Goal: Navigation & Orientation: Find specific page/section

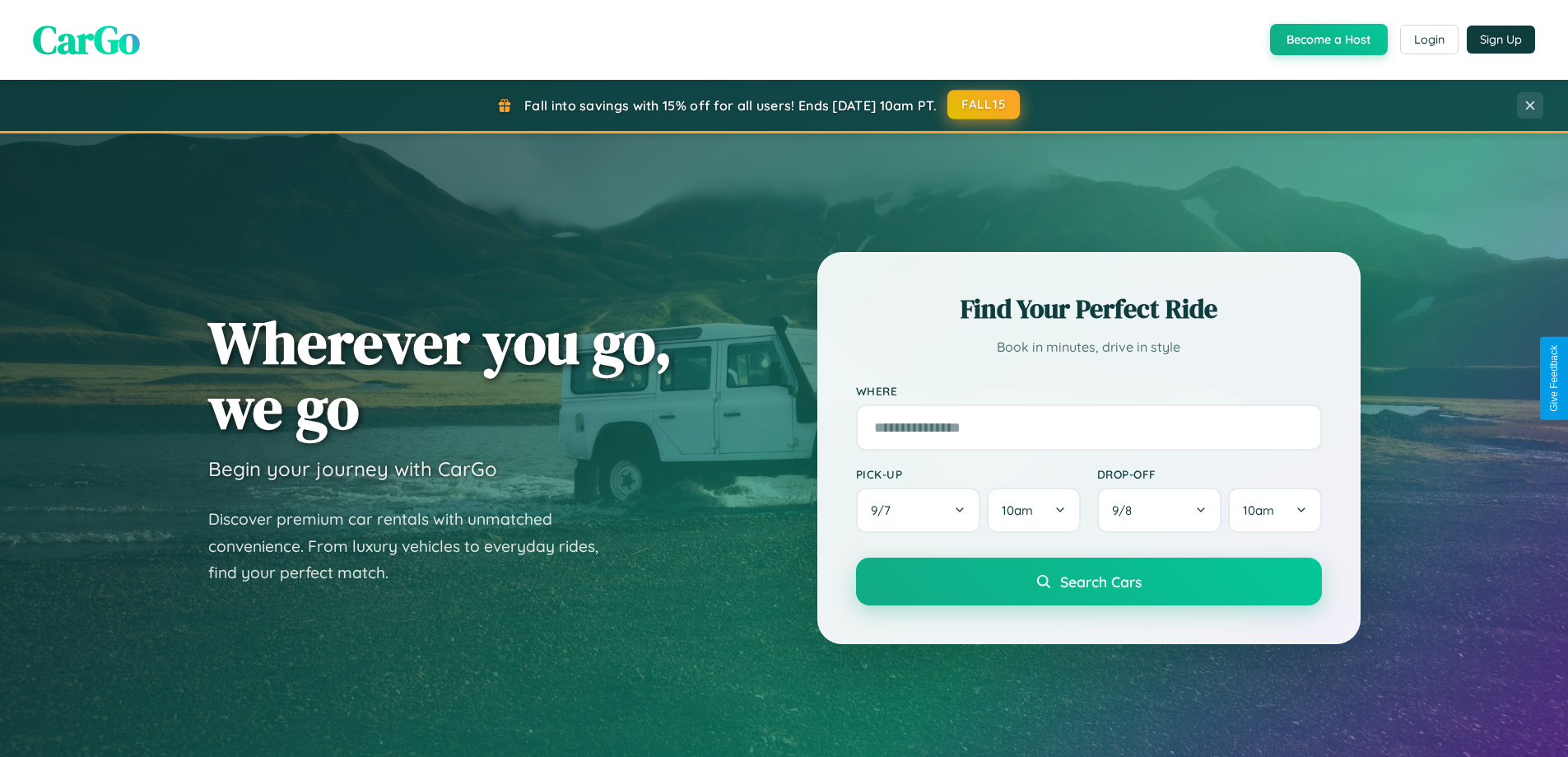
click at [984, 105] on button "FALL15" at bounding box center [983, 105] width 72 height 30
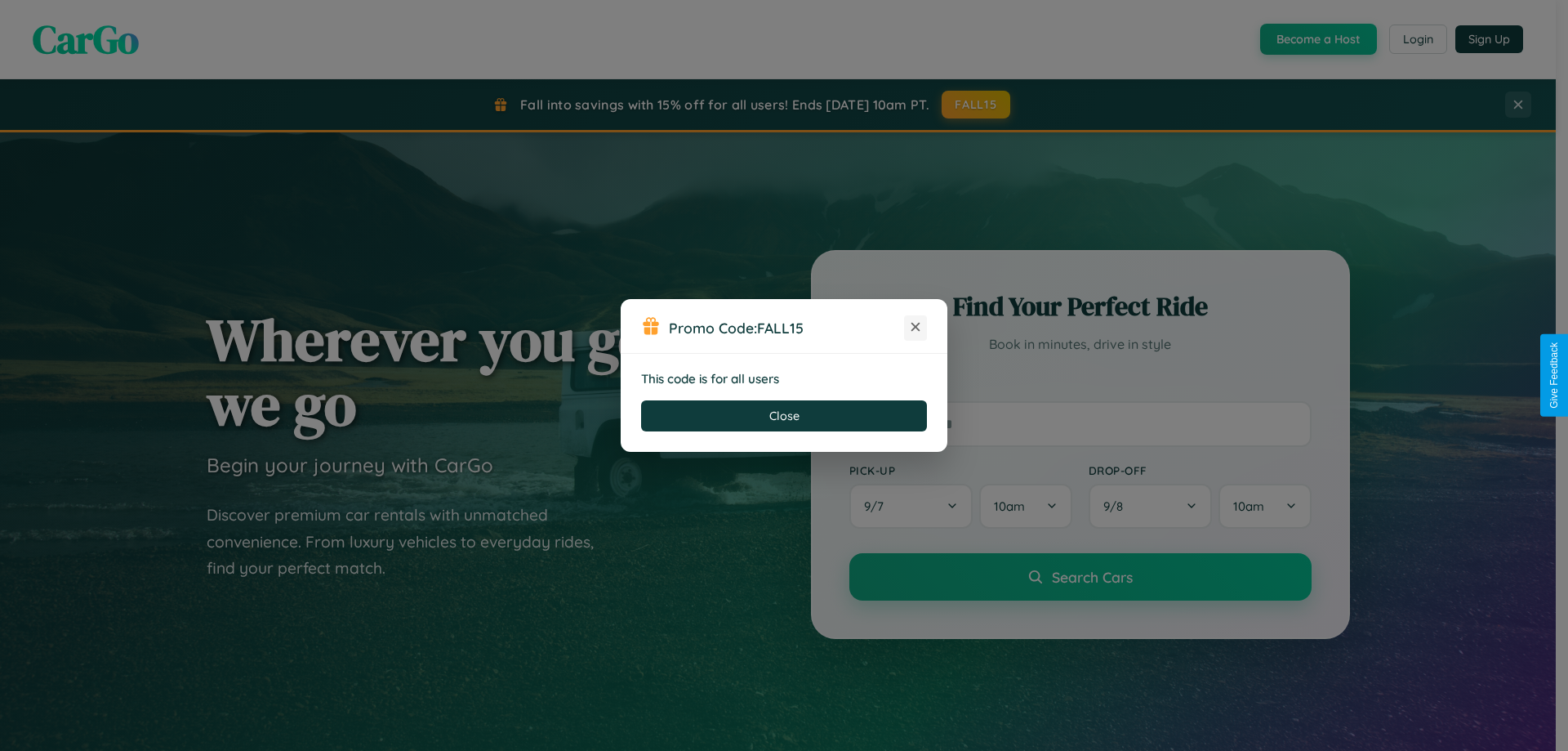
click at [915, 327] on icon at bounding box center [915, 326] width 16 height 16
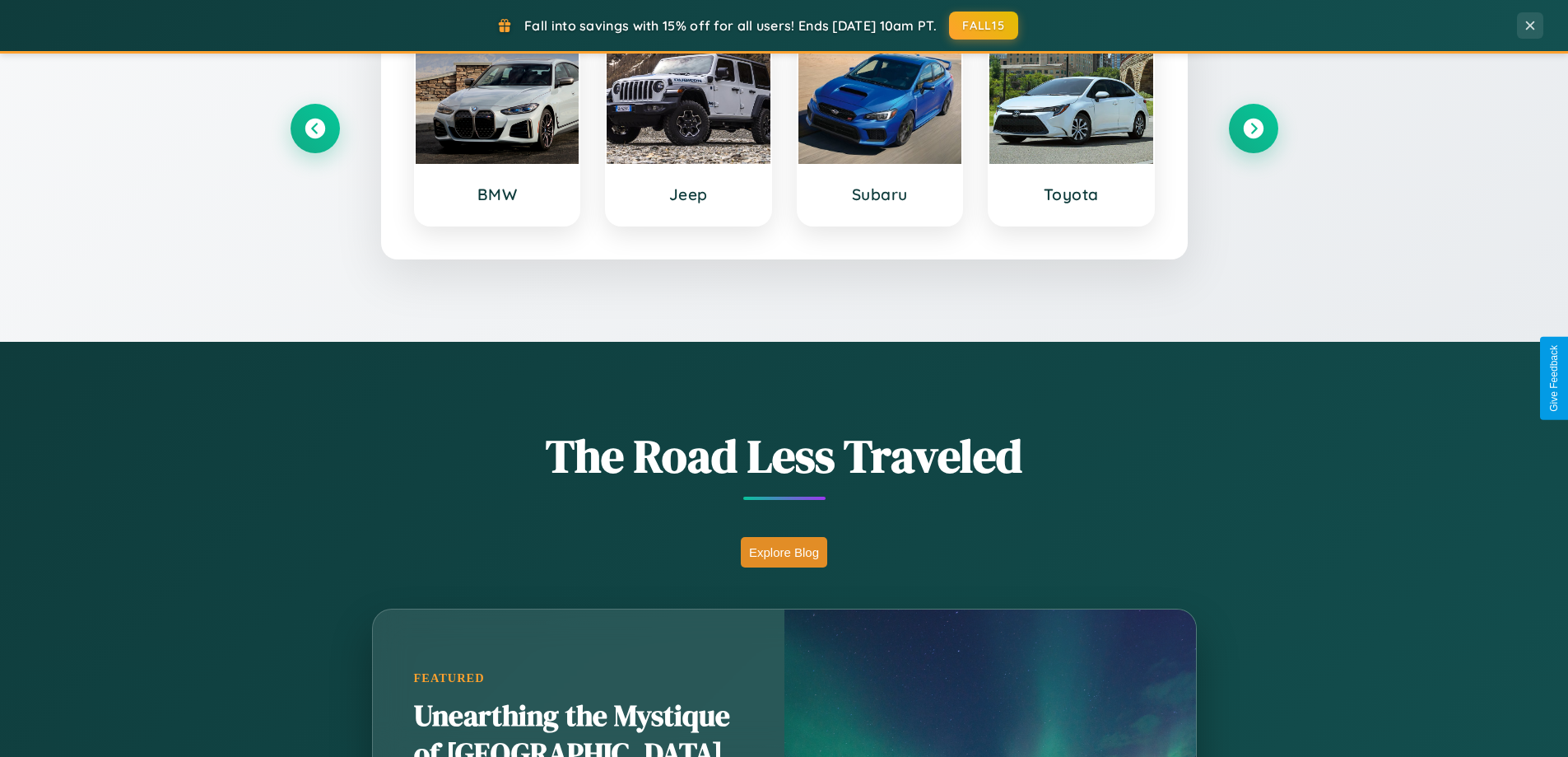
scroll to position [1133, 0]
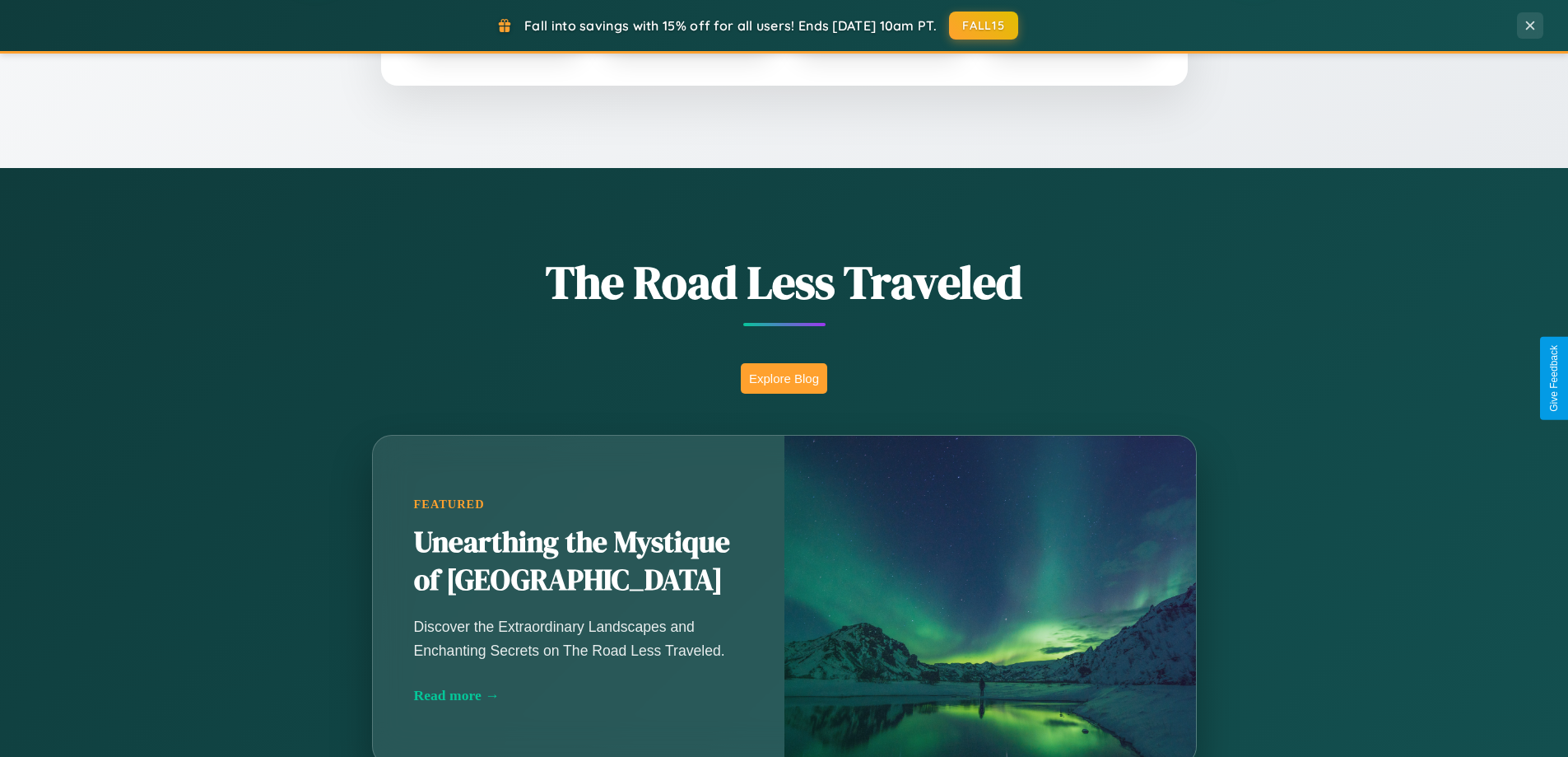
click at [784, 378] on button "Explore Blog" at bounding box center [784, 378] width 86 height 30
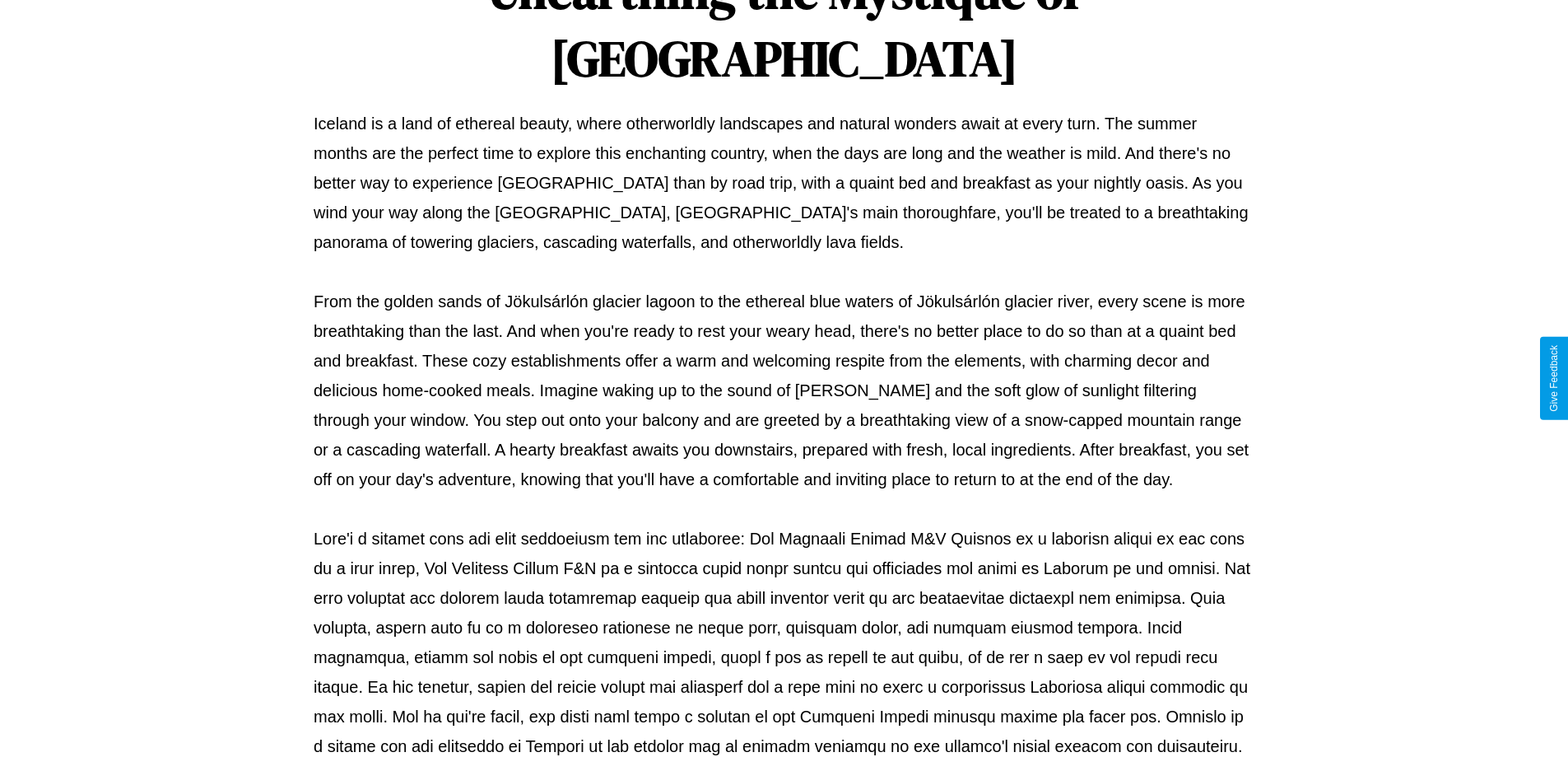
scroll to position [533, 0]
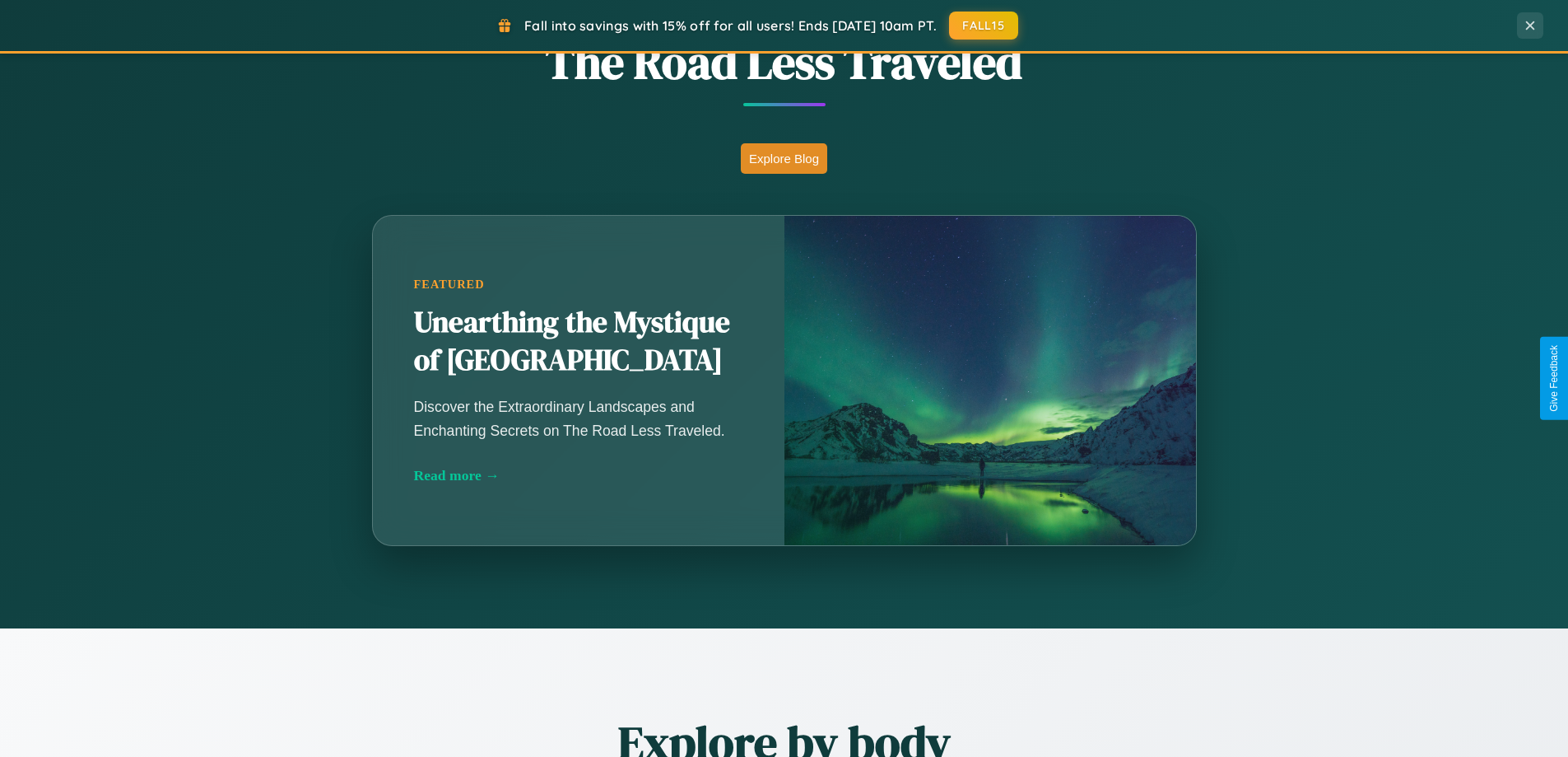
scroll to position [1133, 0]
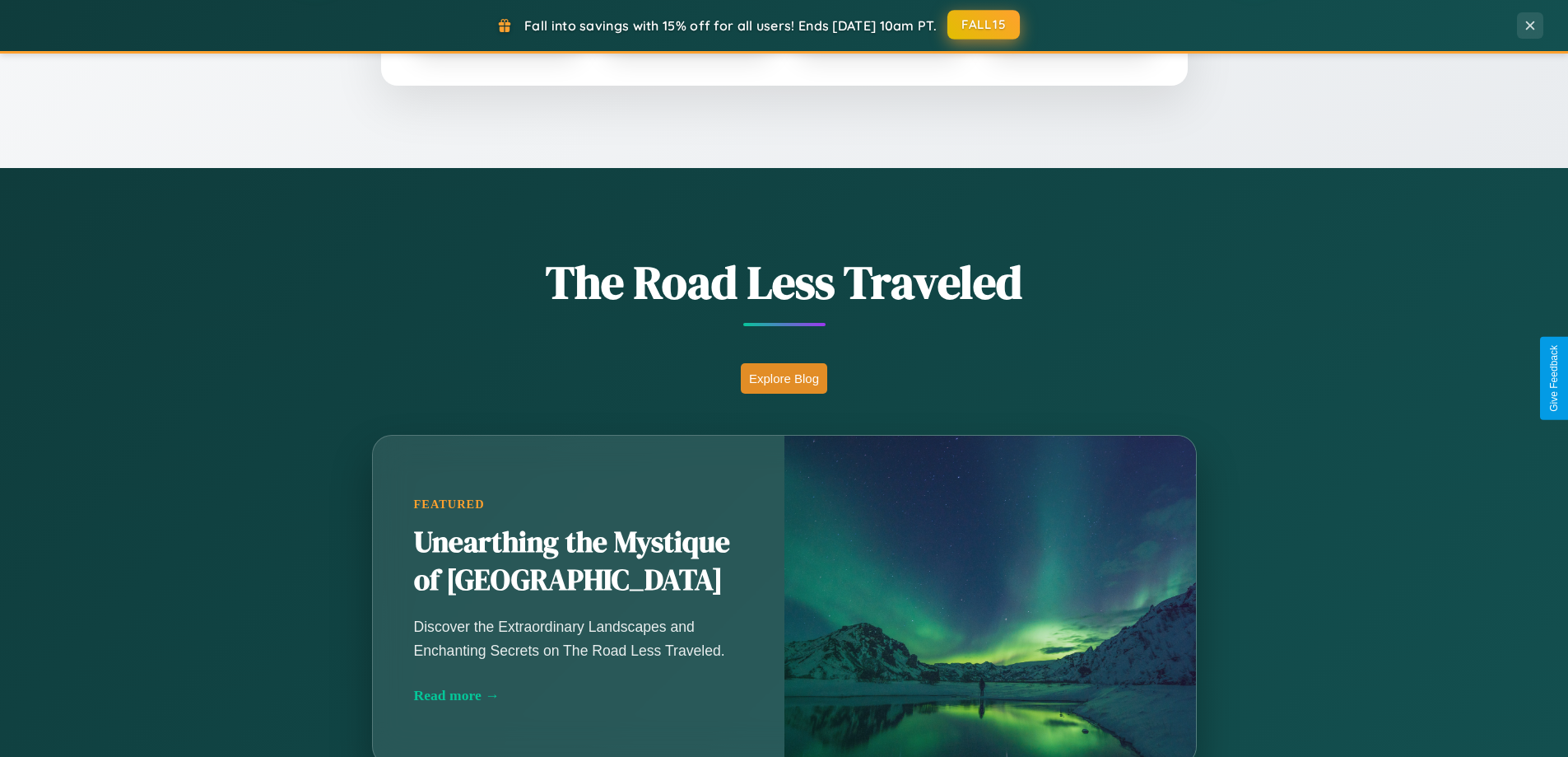
click at [984, 25] on button "FALL15" at bounding box center [983, 25] width 72 height 30
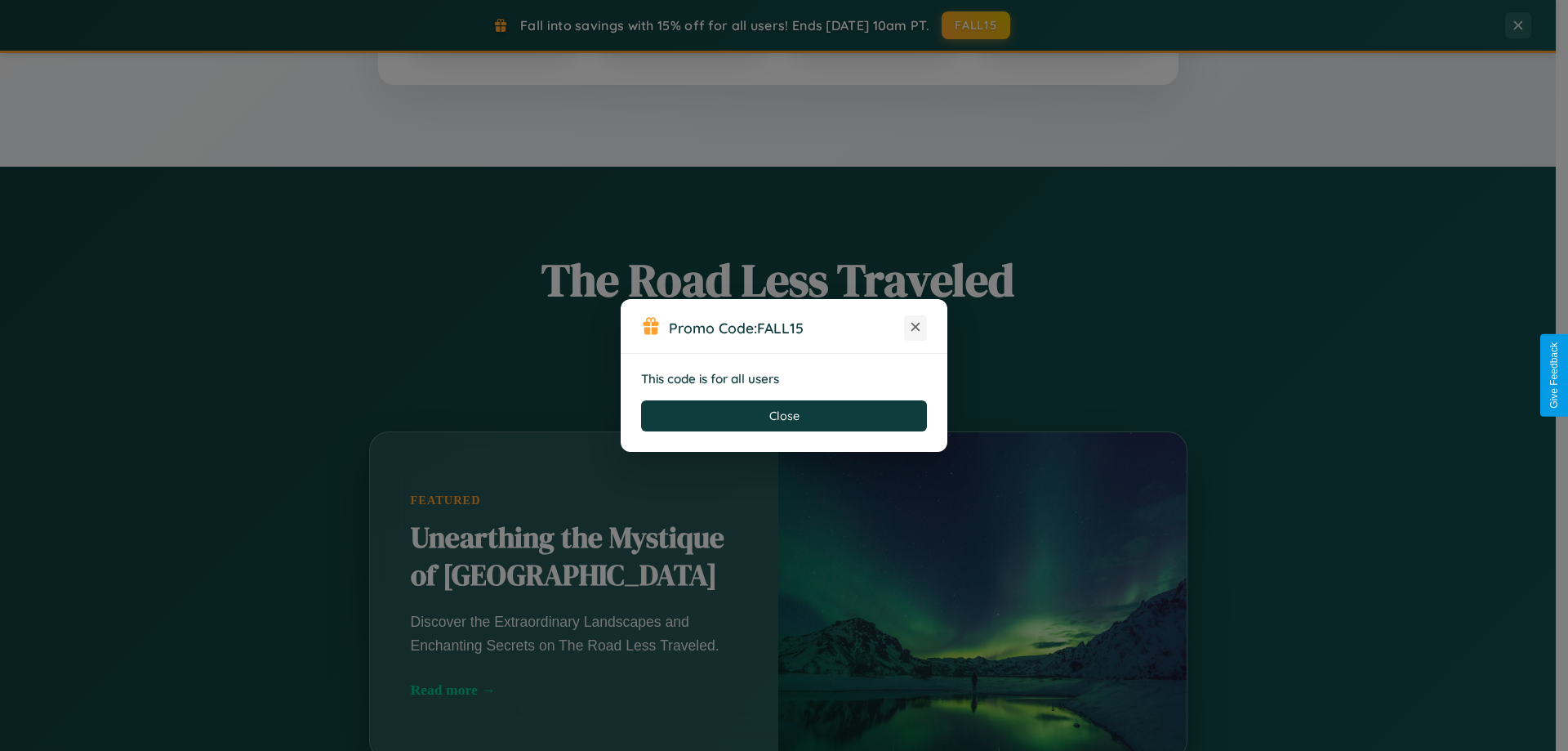
click at [915, 327] on icon at bounding box center [915, 326] width 16 height 16
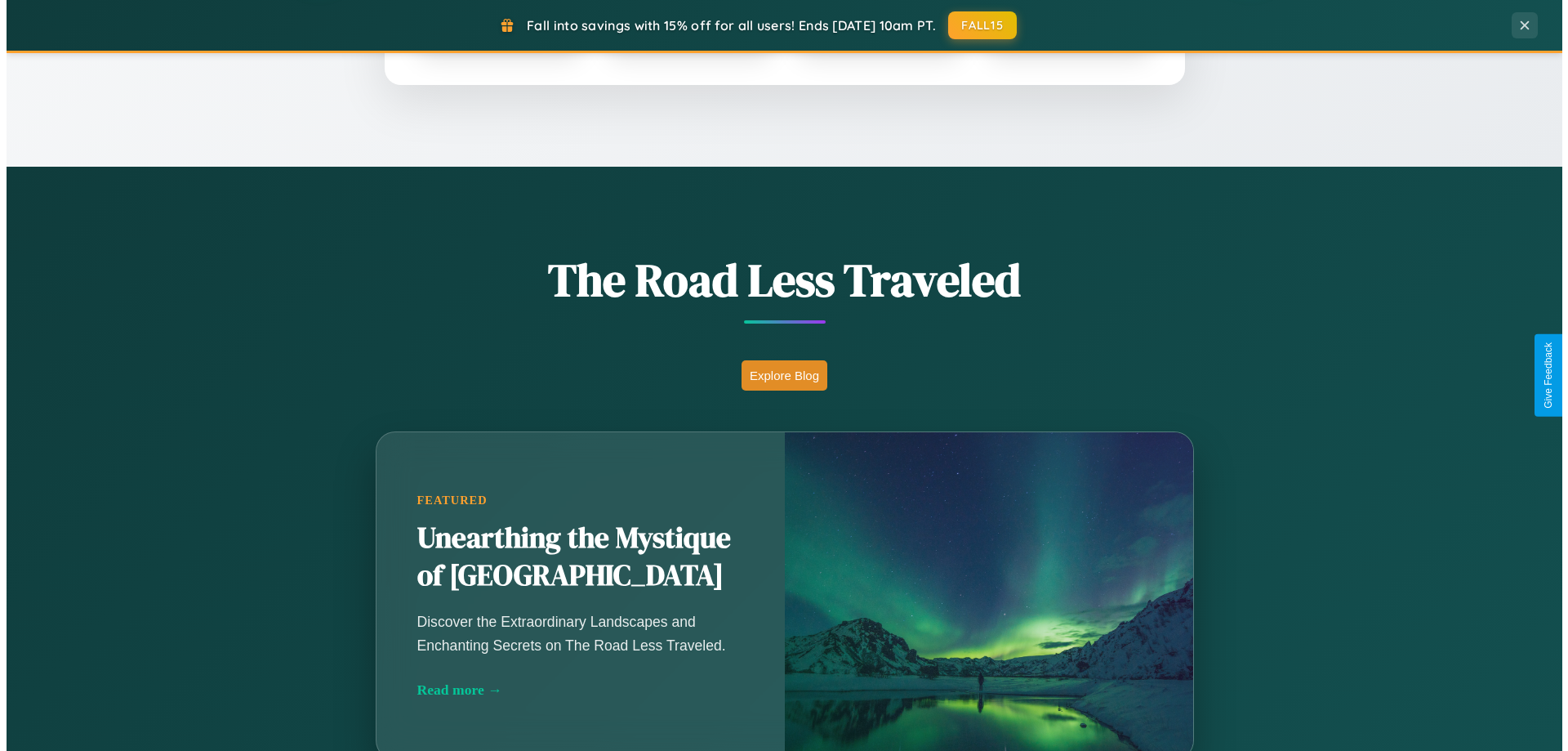
scroll to position [0, 0]
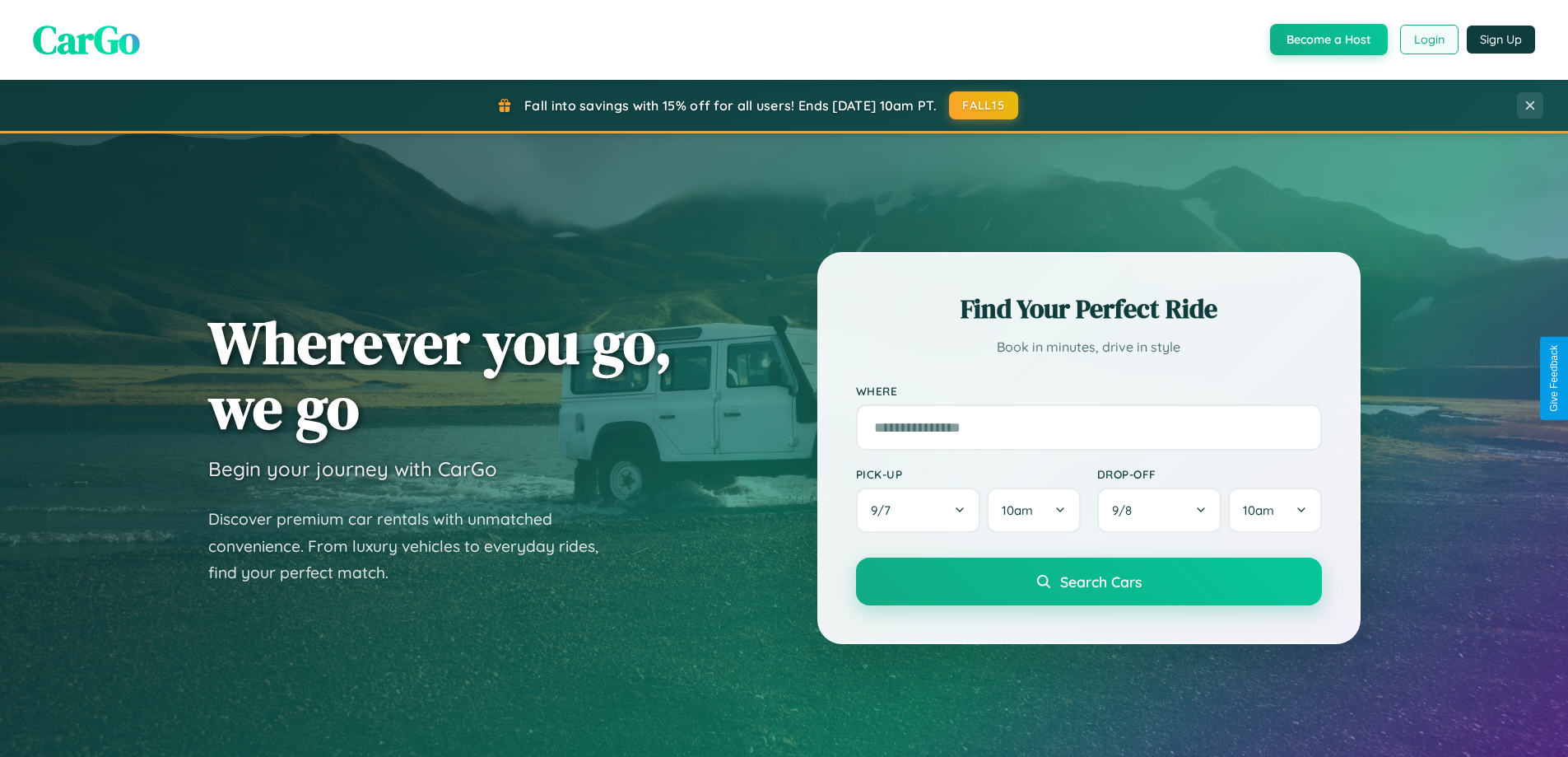
click at [1428, 40] on button "Login" at bounding box center [1429, 40] width 58 height 30
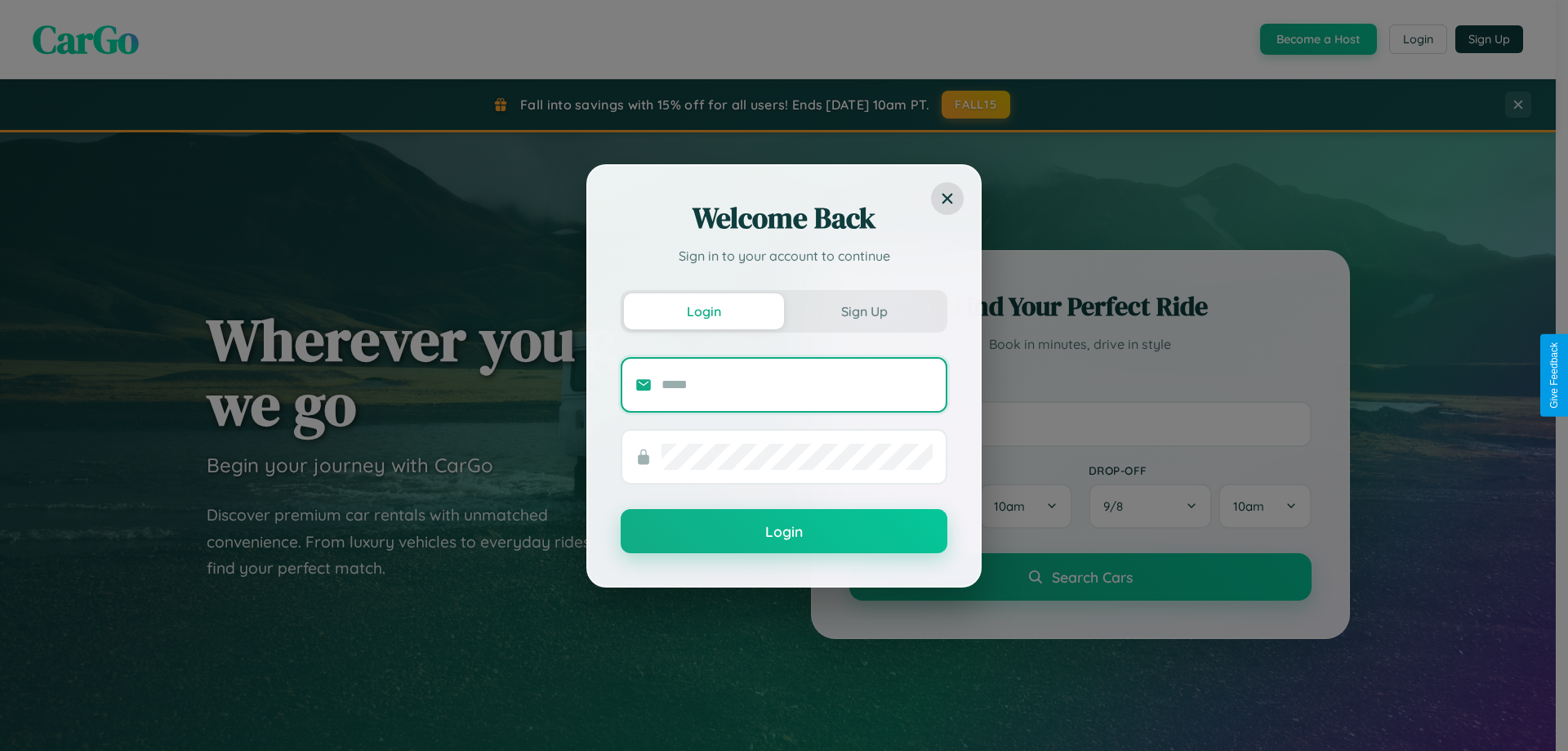
click at [797, 384] on input "text" at bounding box center [796, 385] width 271 height 26
type input "**********"
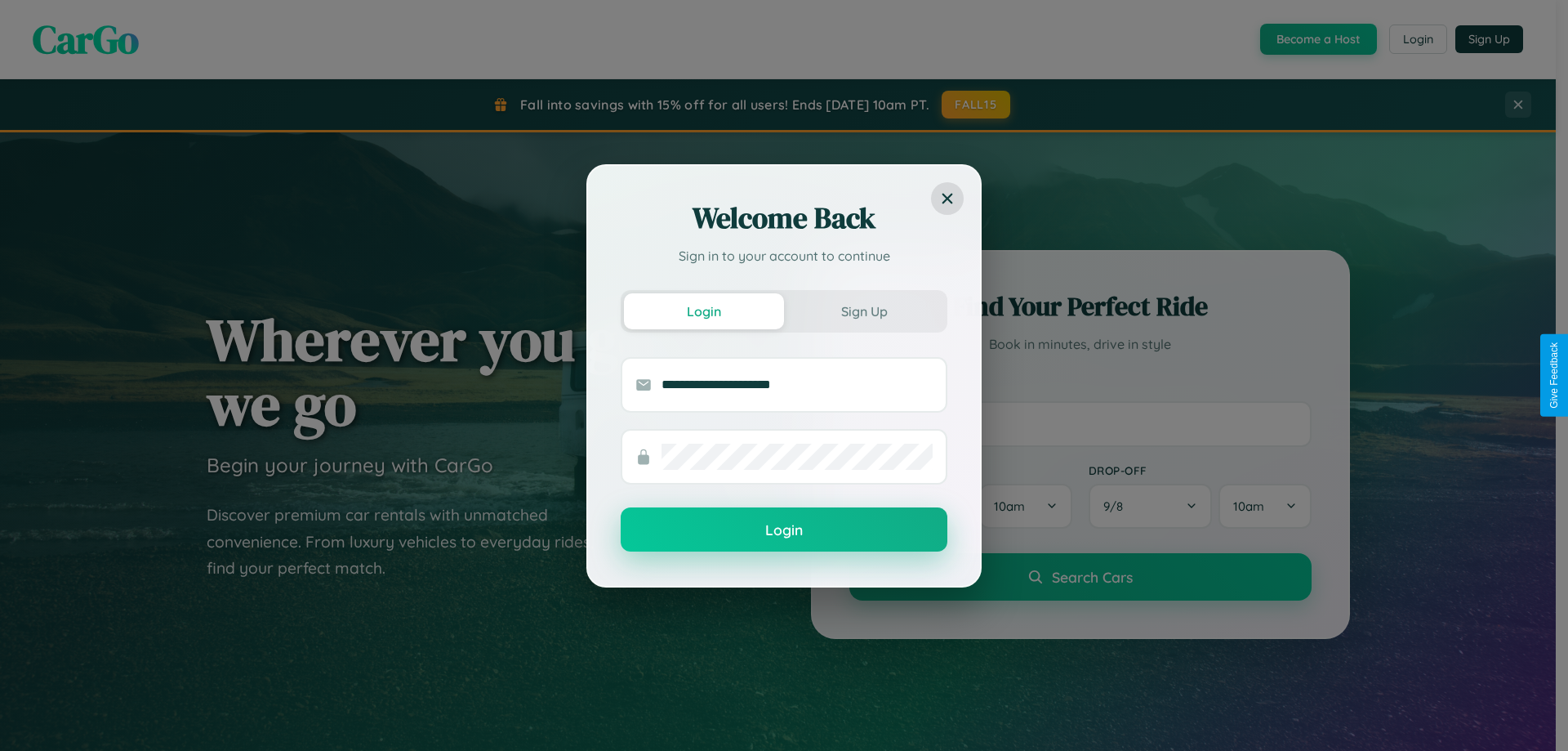
click at [784, 531] on button "Login" at bounding box center [784, 529] width 326 height 44
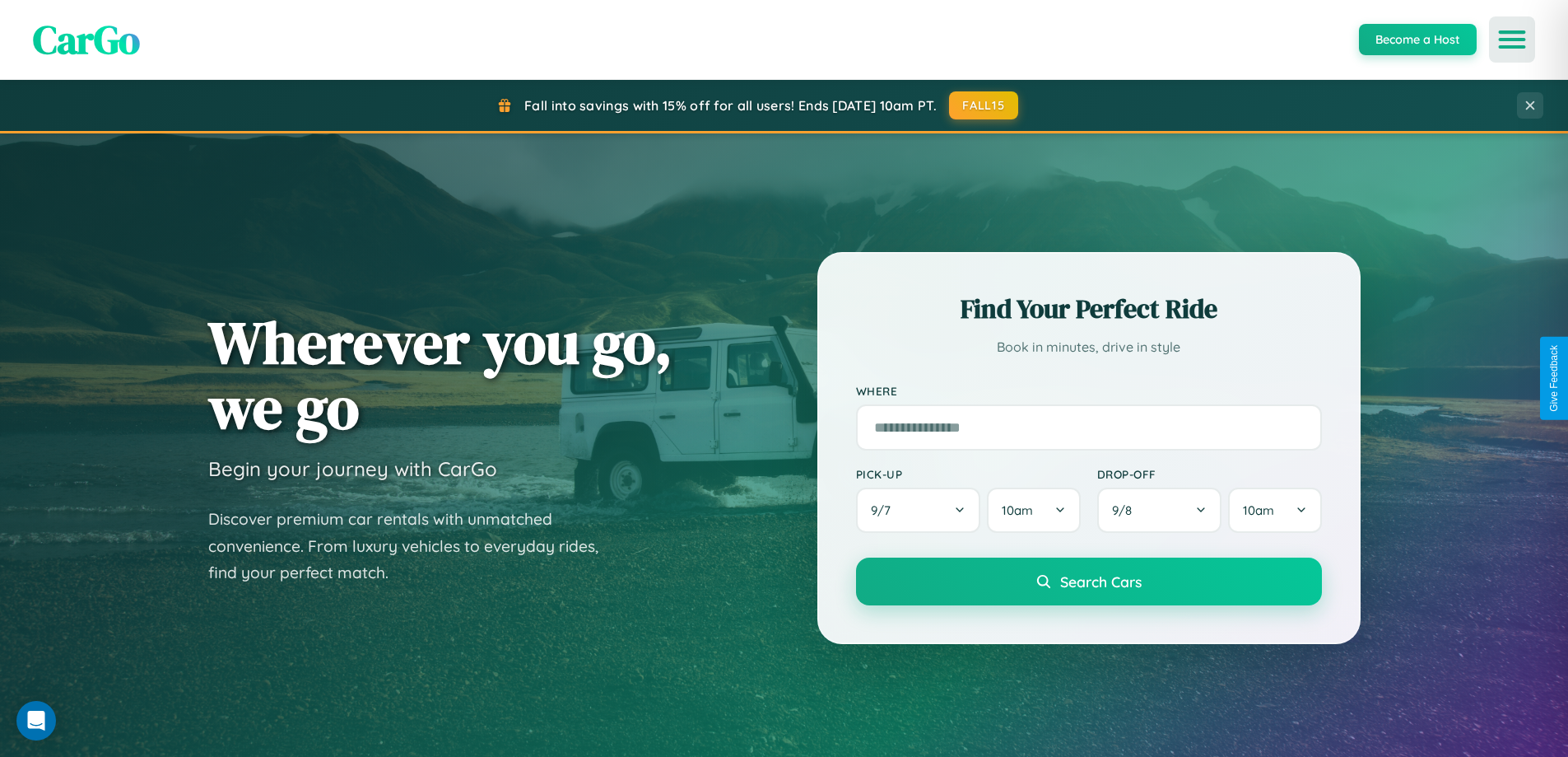
click at [1512, 40] on icon "Open menu" at bounding box center [1512, 39] width 24 height 15
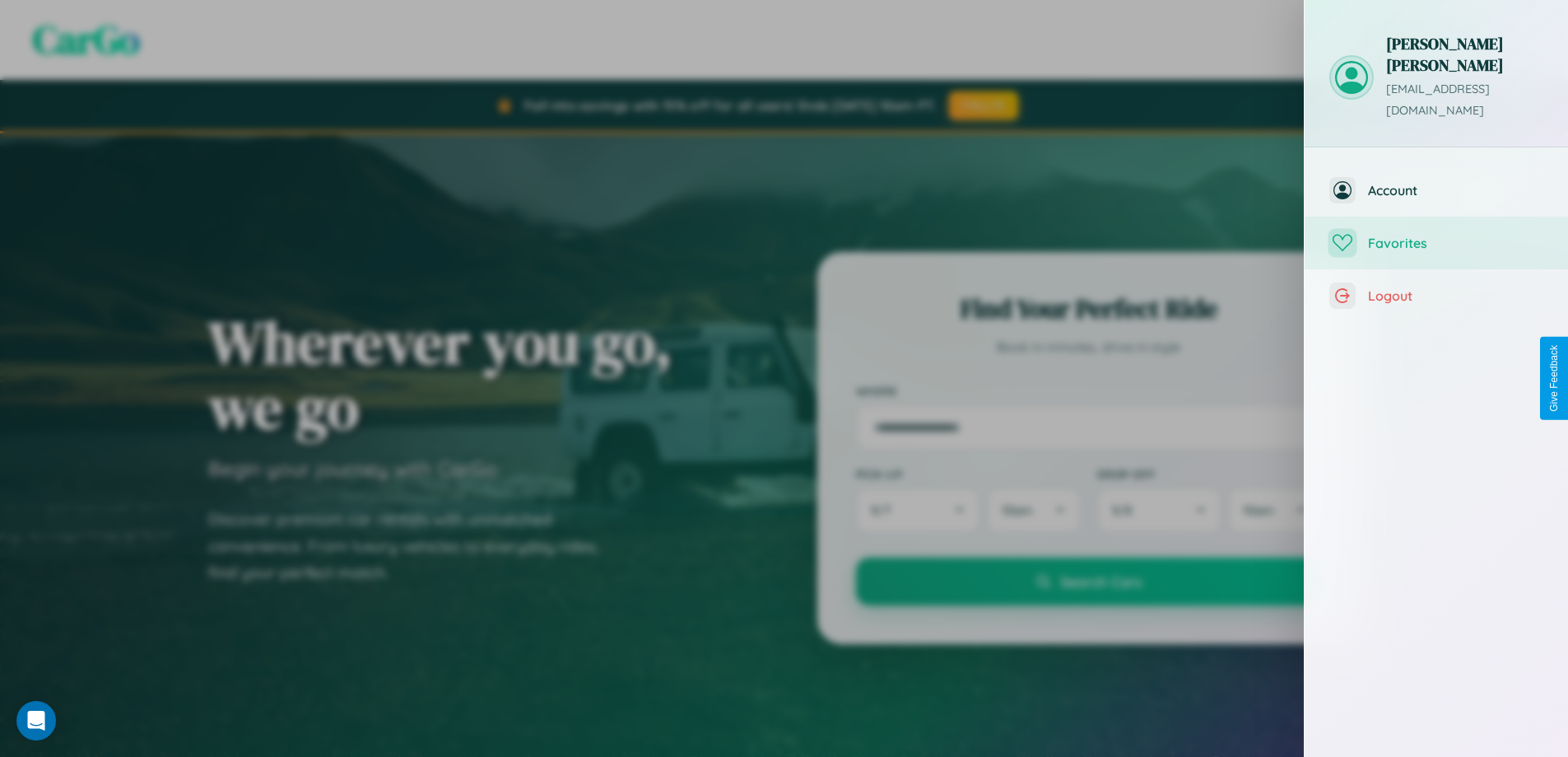
click at [1436, 235] on span "Favorites" at bounding box center [1455, 243] width 175 height 16
